Goal: Communication & Community: Share content

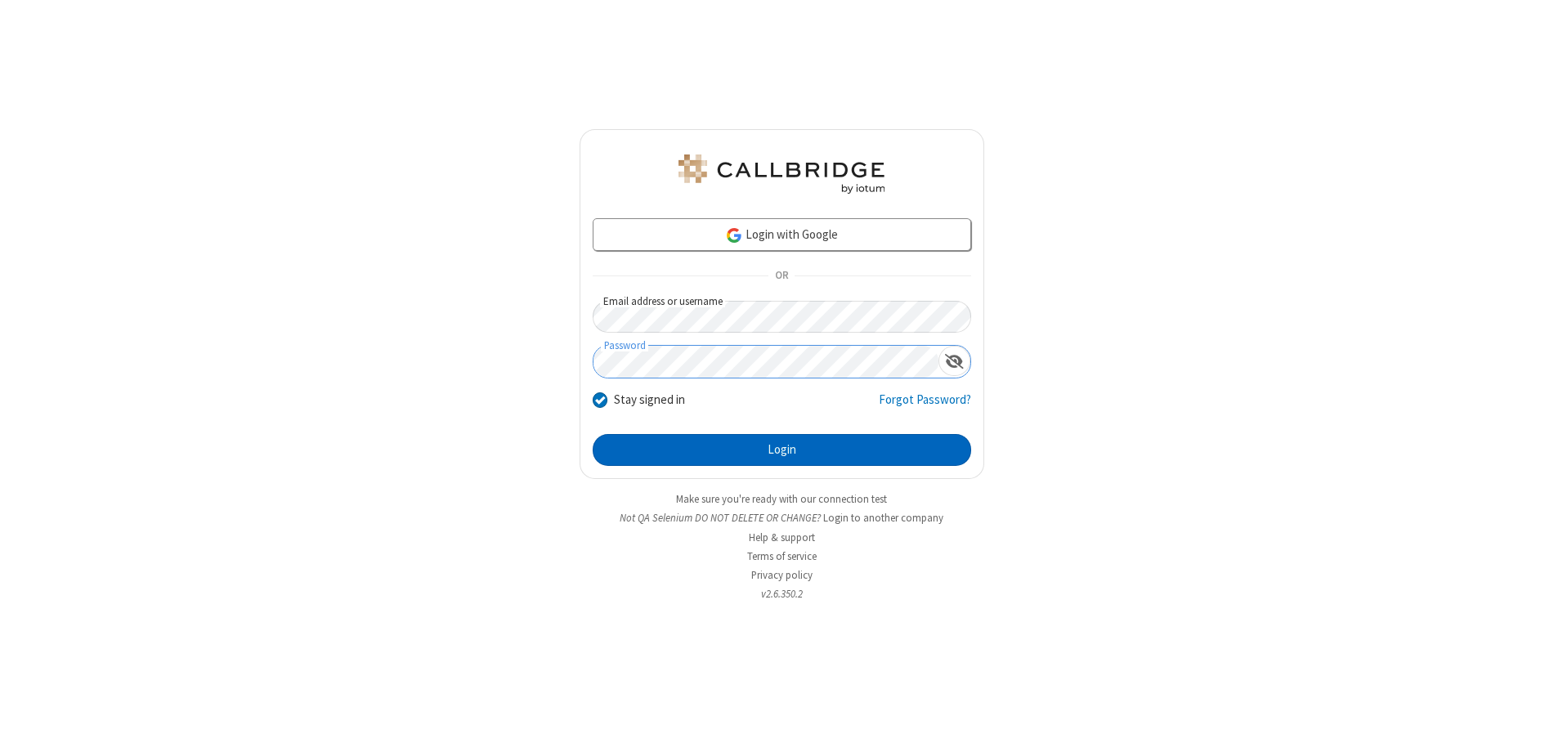
click at [782, 450] on button "Login" at bounding box center [782, 450] width 379 height 33
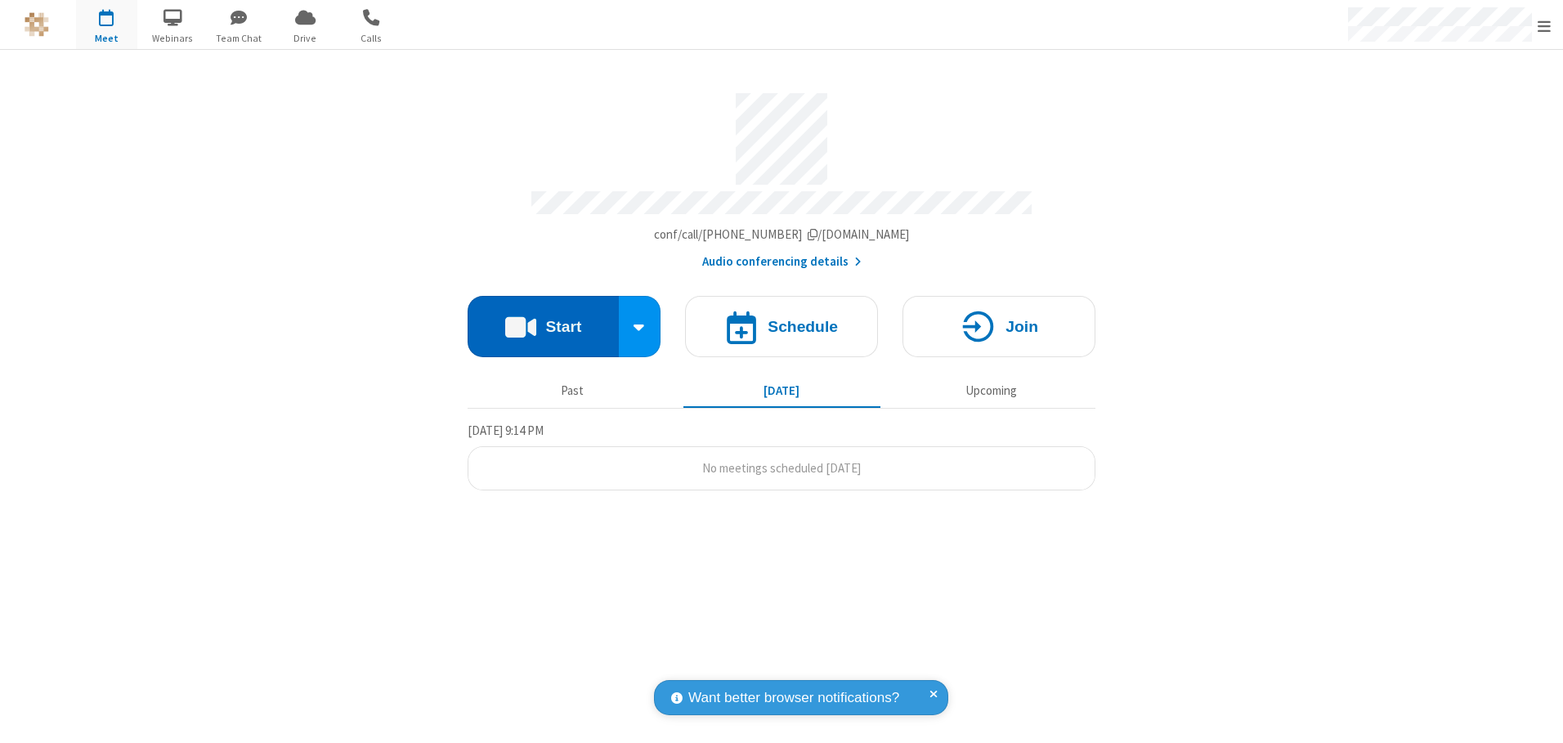
click at [543, 320] on button "Start" at bounding box center [543, 326] width 151 height 61
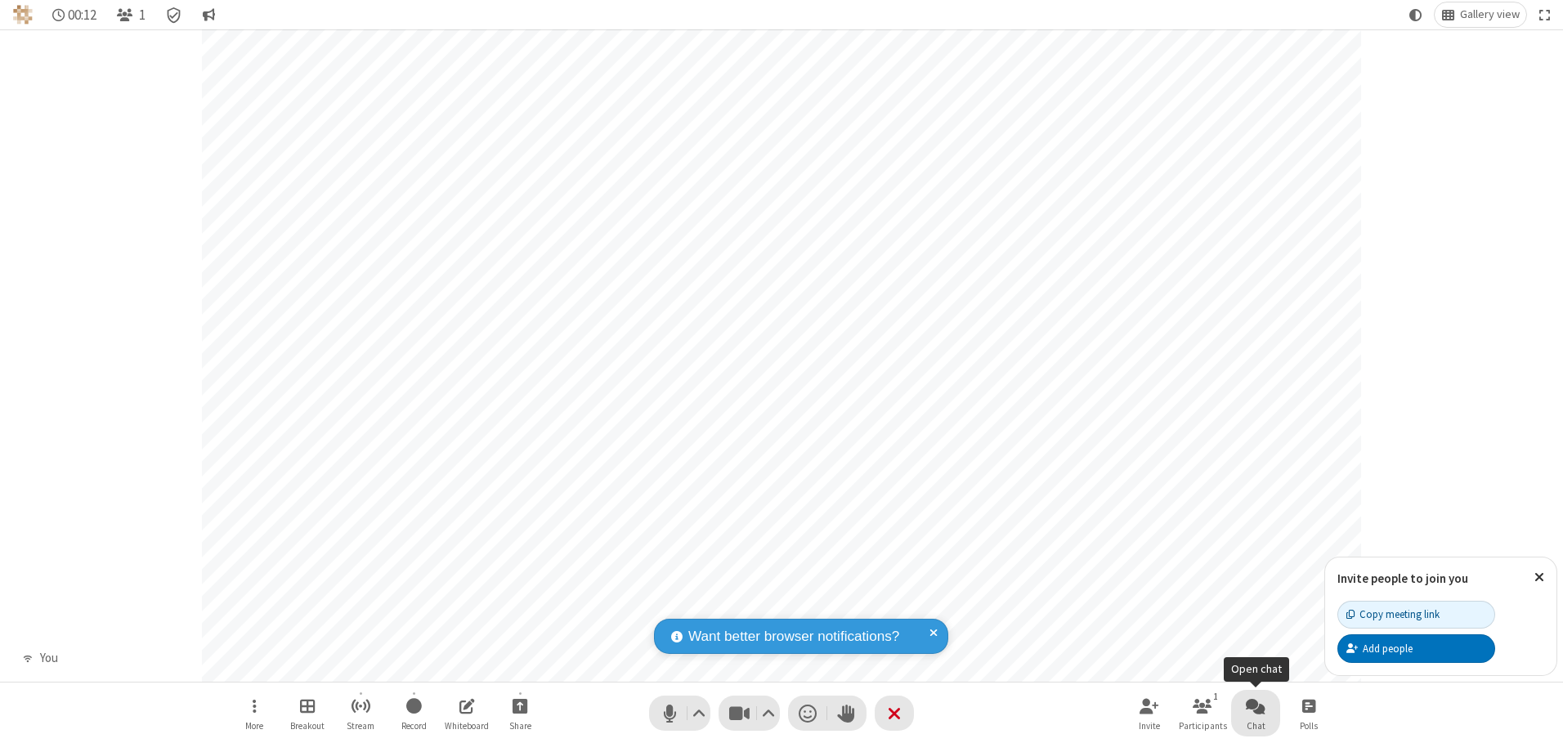
click at [1256, 706] on span "Open chat" at bounding box center [1256, 706] width 20 height 20
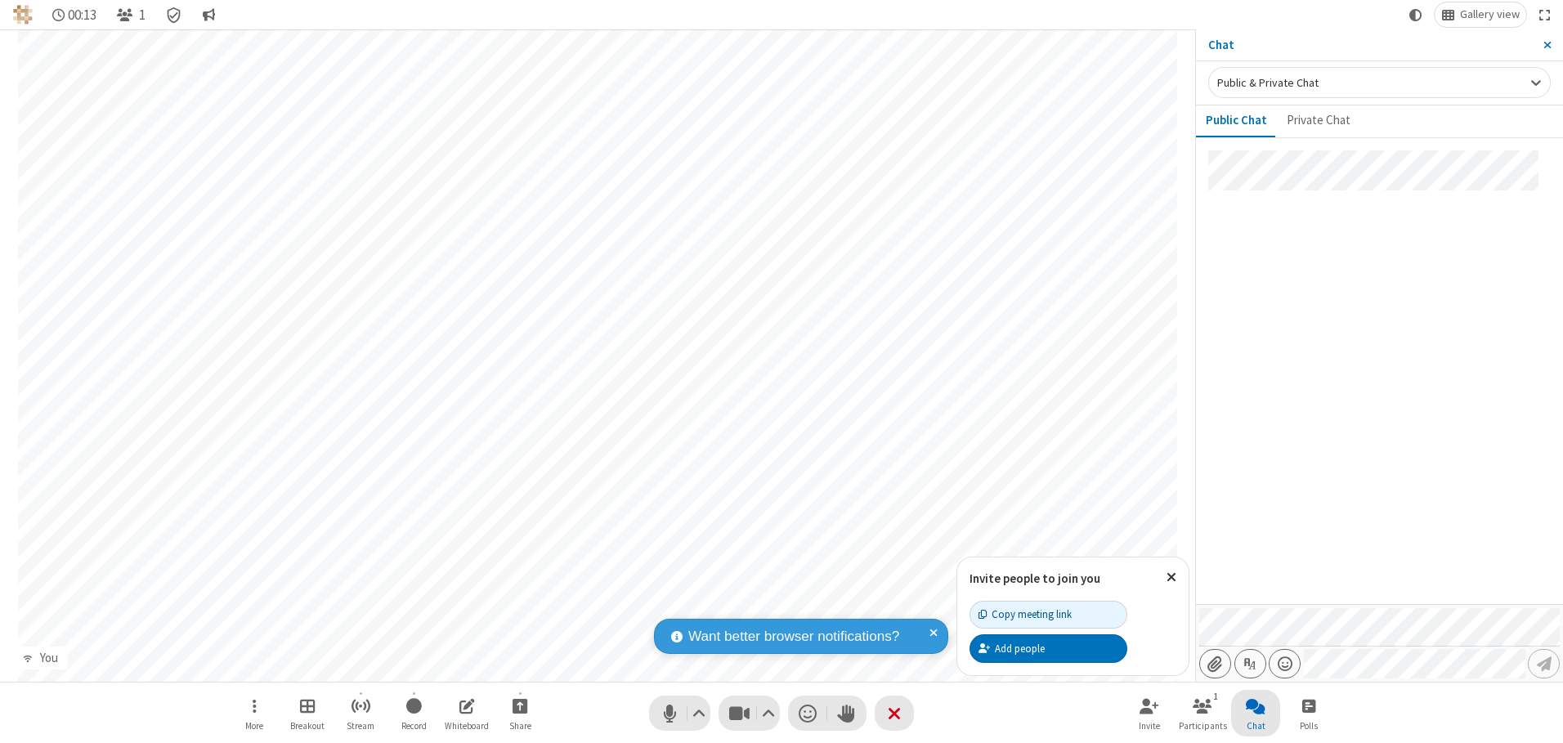
type input "C:\fakepath\doc_test.docx"
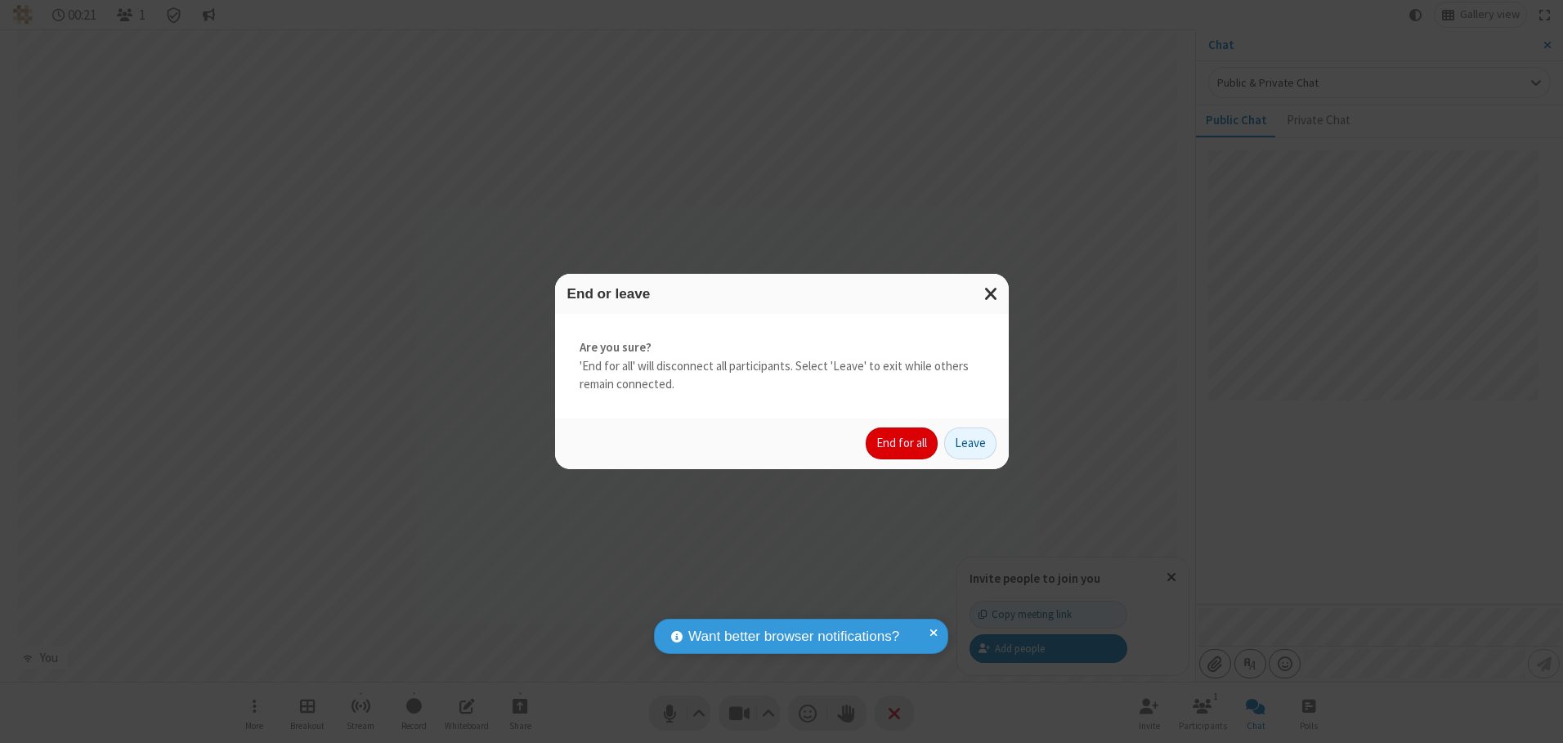
click at [903, 443] on button "End for all" at bounding box center [902, 444] width 72 height 33
